Goal: Task Accomplishment & Management: Use online tool/utility

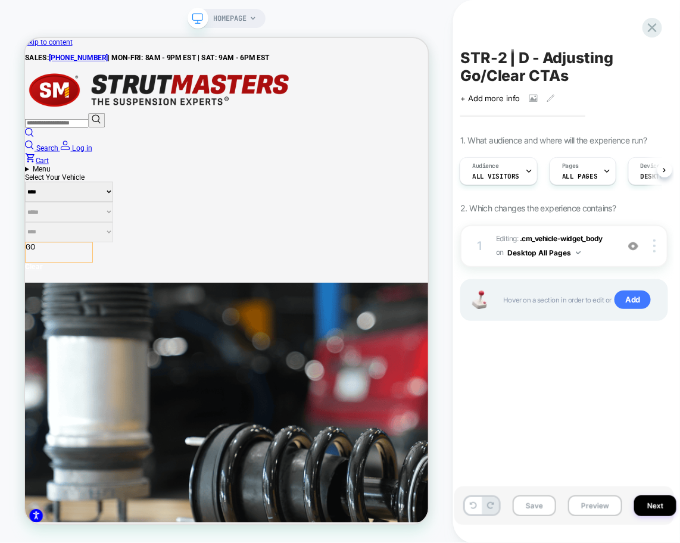
click at [648, 30] on icon at bounding box center [653, 28] width 16 height 16
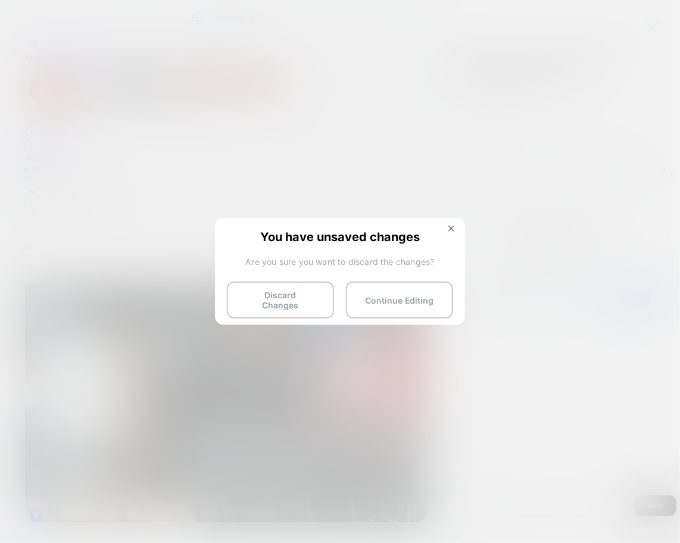
click at [305, 304] on button "Discard Changes" at bounding box center [280, 300] width 107 height 37
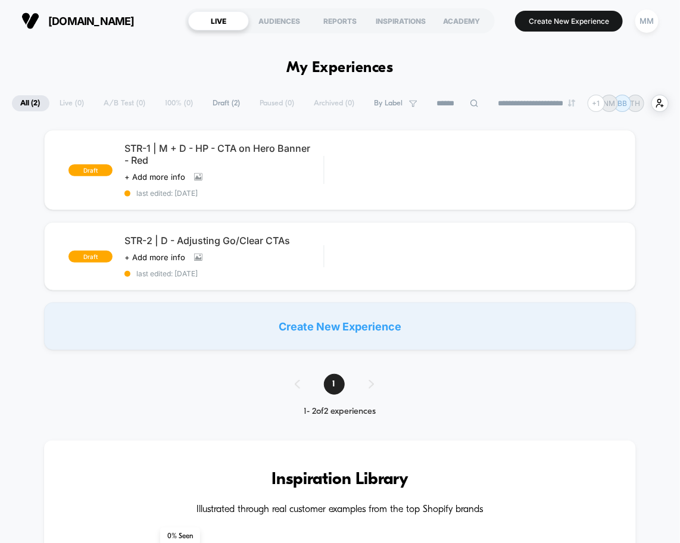
click at [576, 24] on button "Create New Experience" at bounding box center [569, 21] width 108 height 21
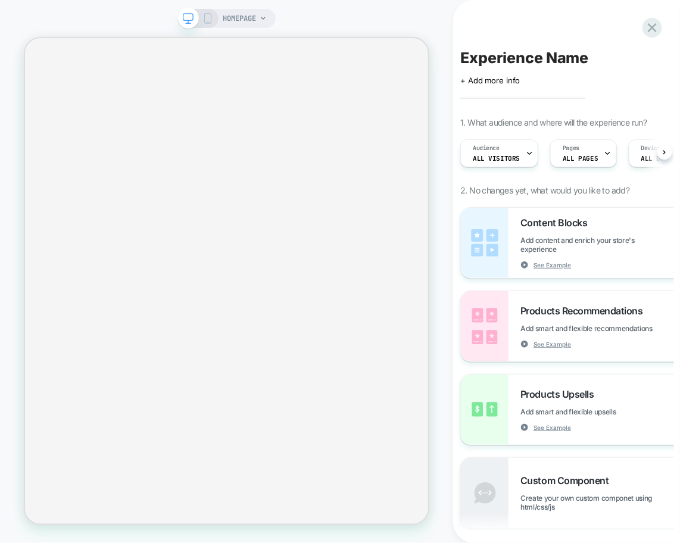
scroll to position [0, 1]
click at [205, 14] on icon at bounding box center [208, 18] width 11 height 11
click at [248, 17] on span "HOMEPAGE" at bounding box center [239, 18] width 33 height 19
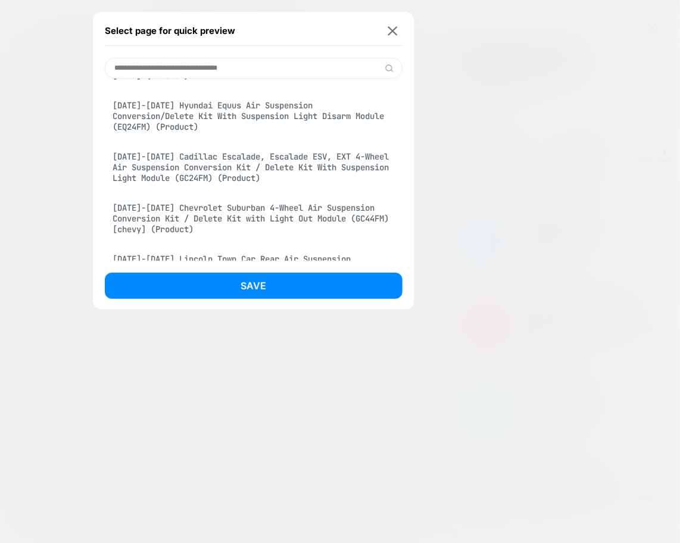
scroll to position [664, 0]
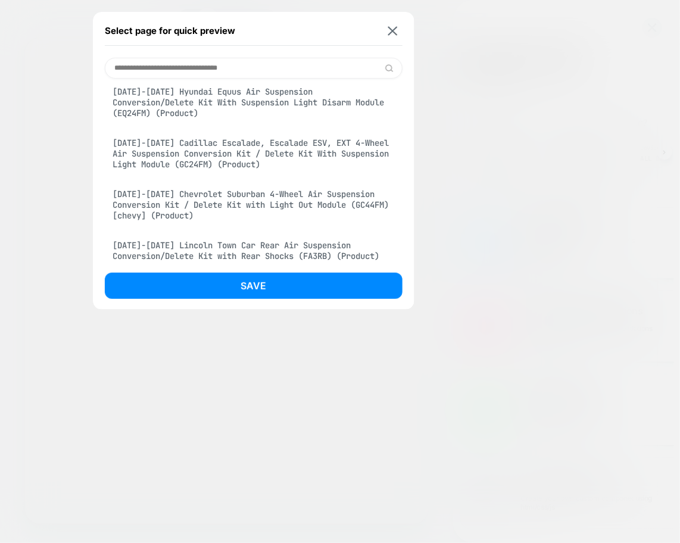
click at [216, 122] on div "[DATE]-[DATE] Hyundai Equus Air Suspension Conversion/Delete Kit With Suspensio…" at bounding box center [254, 102] width 298 height 44
click at [263, 275] on button "Save" at bounding box center [254, 286] width 298 height 26
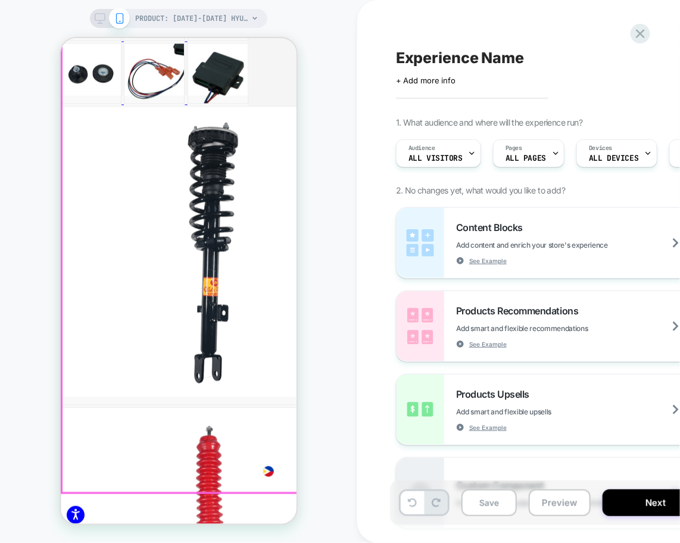
scroll to position [689, 0]
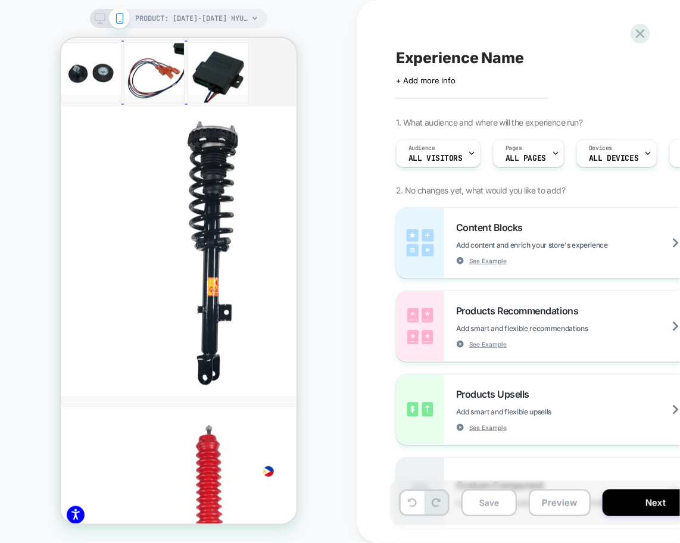
click at [642, 39] on icon at bounding box center [641, 34] width 16 height 16
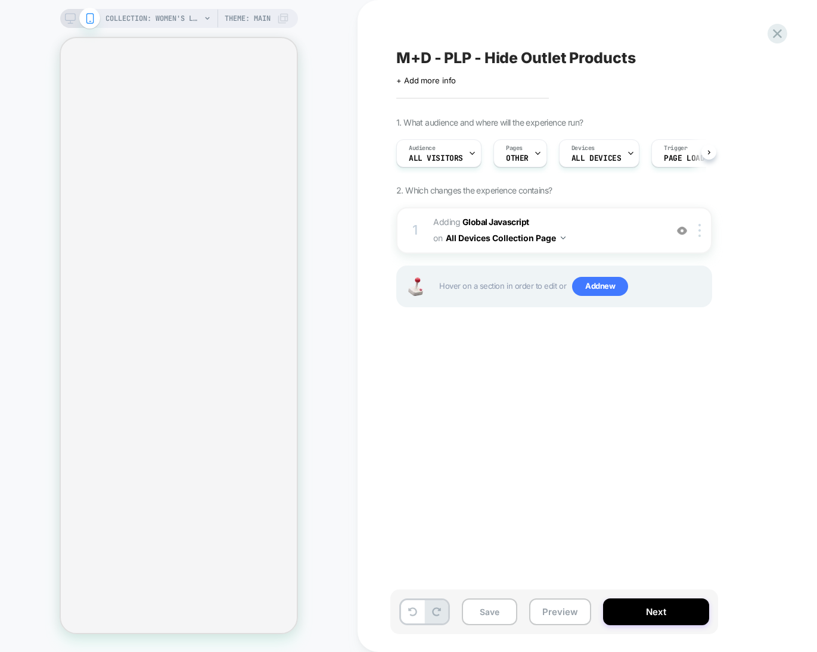
scroll to position [0, 1]
